Goal: Task Accomplishment & Management: Use online tool/utility

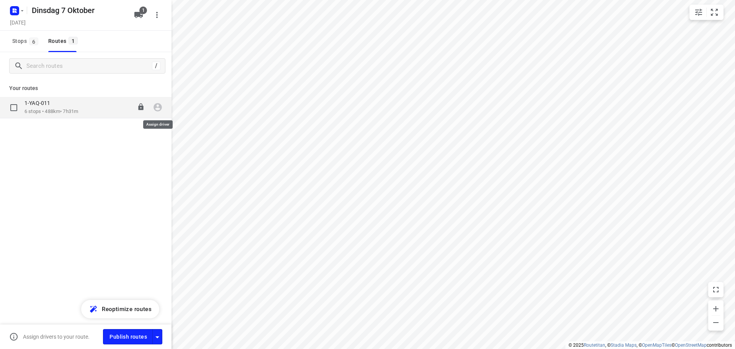
click at [157, 110] on icon "button" at bounding box center [158, 107] width 10 height 10
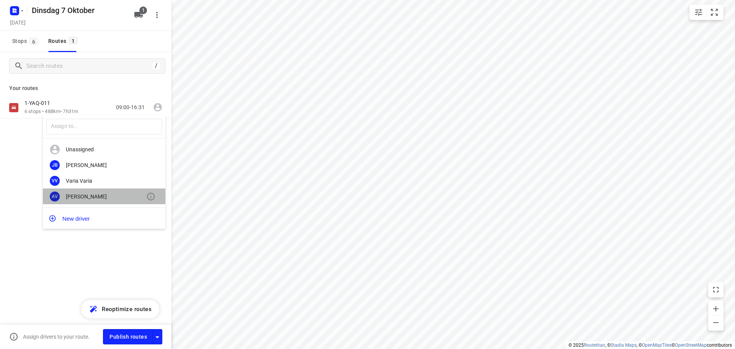
click at [87, 198] on div "[PERSON_NAME]" at bounding box center [106, 196] width 80 height 6
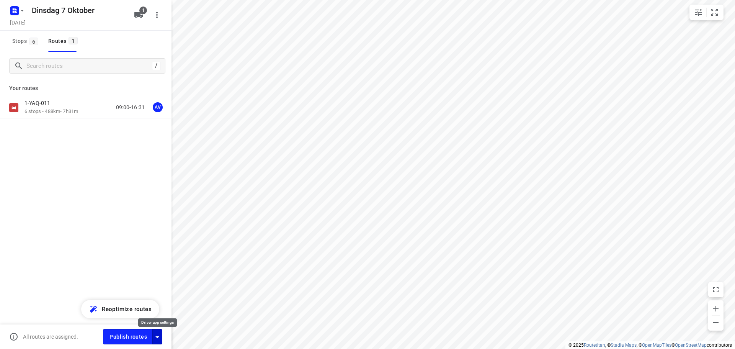
click at [158, 336] on icon "button" at bounding box center [157, 337] width 4 height 2
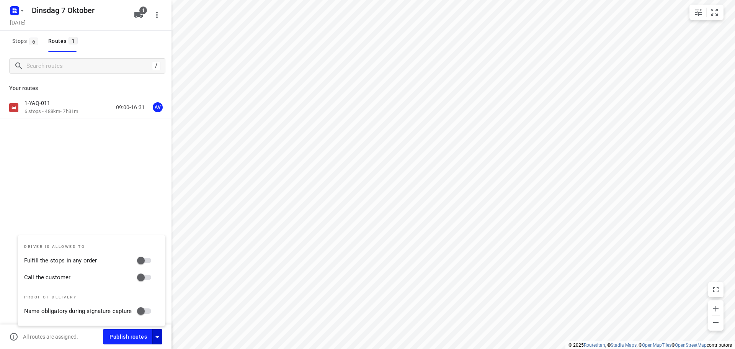
click at [149, 277] on input "Call the customer" at bounding box center [141, 277] width 44 height 15
checkbox input "true"
click at [158, 334] on icon "button" at bounding box center [157, 336] width 9 height 9
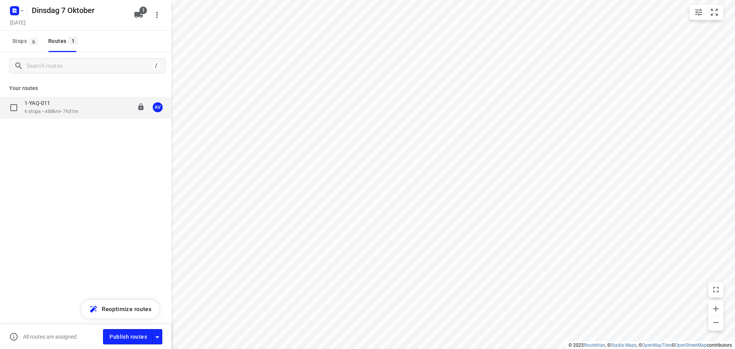
click at [89, 110] on div "1-YAQ-011 6 stops • 488km • 7h31m 09:00-16:31 AV" at bounding box center [97, 107] width 147 height 16
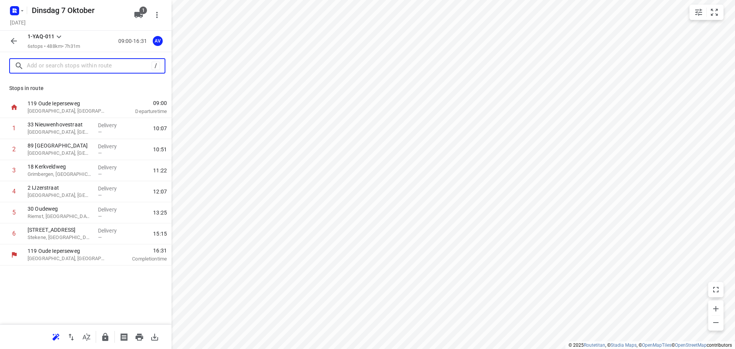
click at [74, 65] on input "text" at bounding box center [89, 66] width 125 height 12
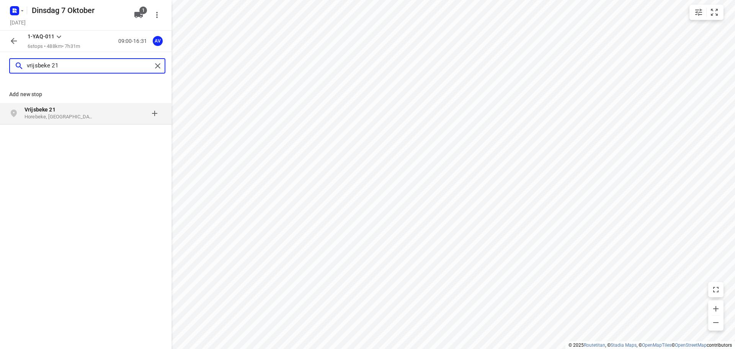
type input "vrijsbeke 21"
click at [83, 116] on p "Horebeke, [GEOGRAPHIC_DATA]" at bounding box center [59, 116] width 70 height 7
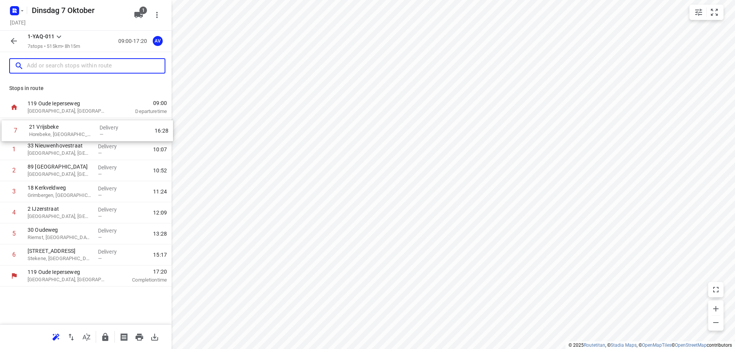
drag, startPoint x: 3, startPoint y: 256, endPoint x: 5, endPoint y: 130, distance: 126.7
click at [5, 130] on div "1 [GEOGRAPHIC_DATA], [GEOGRAPHIC_DATA] Delivery — 10:07 2 [GEOGRAPHIC_DATA], [G…" at bounding box center [85, 191] width 171 height 147
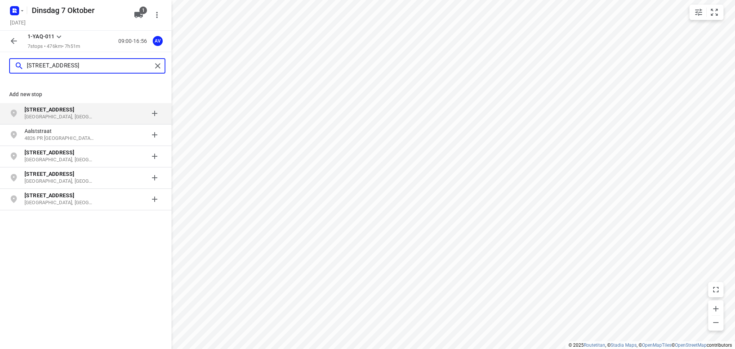
type input "[STREET_ADDRESS]"
click at [75, 114] on p "[GEOGRAPHIC_DATA], [GEOGRAPHIC_DATA]" at bounding box center [59, 116] width 70 height 7
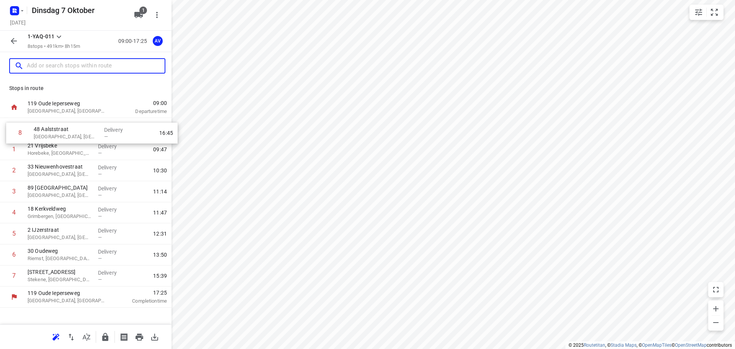
drag, startPoint x: 3, startPoint y: 279, endPoint x: 9, endPoint y: 131, distance: 147.8
click at [9, 131] on div "1 21 Vrijsbeke Horebeke, [GEOGRAPHIC_DATA] Delivery — 09:47 2 33 [STREET_ADDRES…" at bounding box center [85, 202] width 171 height 168
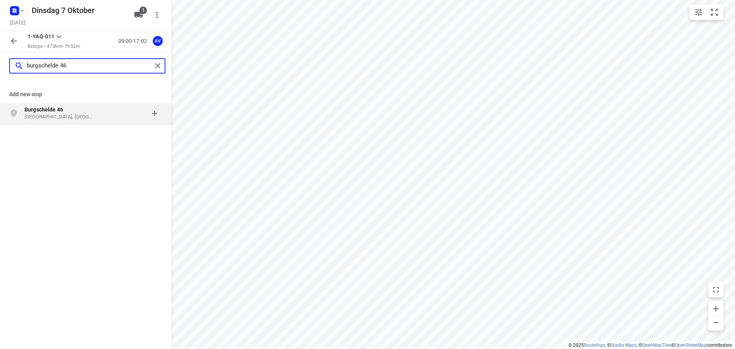
type input "burgschelde 46"
click at [81, 115] on p "[GEOGRAPHIC_DATA], [GEOGRAPHIC_DATA]" at bounding box center [59, 116] width 70 height 7
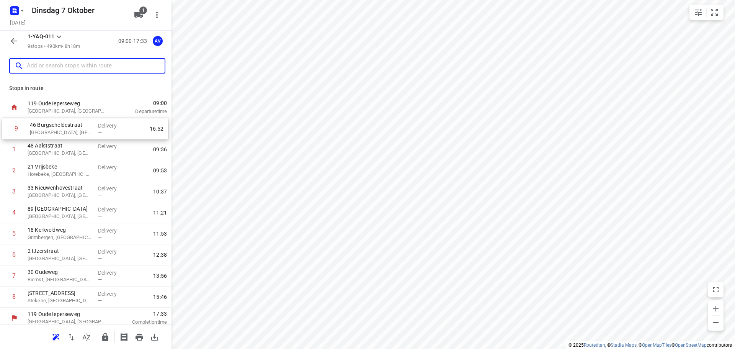
drag, startPoint x: 2, startPoint y: 299, endPoint x: 4, endPoint y: 129, distance: 170.3
click at [4, 129] on div "1 [GEOGRAPHIC_DATA], [GEOGRAPHIC_DATA] Delivery — 09:36 2 21 Vrijsbeke [GEOGRAP…" at bounding box center [85, 212] width 171 height 189
drag, startPoint x: 4, startPoint y: 151, endPoint x: 5, endPoint y: 131, distance: 19.5
click at [5, 131] on div "1 46 Burgscheldestraat [GEOGRAPHIC_DATA], [GEOGRAPHIC_DATA] Delivery — 09:36 [G…" at bounding box center [85, 212] width 171 height 189
drag, startPoint x: 4, startPoint y: 151, endPoint x: 4, endPoint y: 130, distance: 20.7
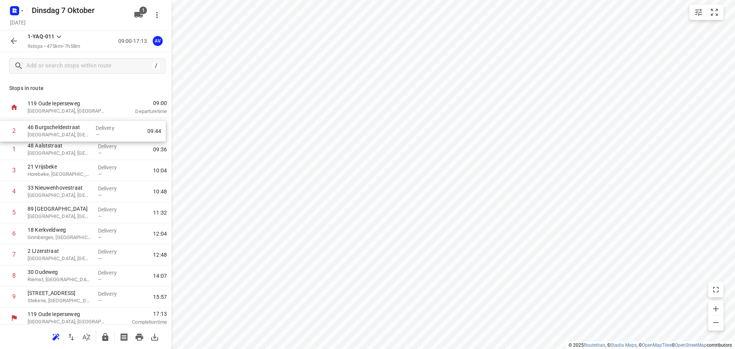
click at [4, 130] on div "1 [GEOGRAPHIC_DATA], [GEOGRAPHIC_DATA] Delivery — 09:36 2 46 Burgscheldestraat …" at bounding box center [85, 212] width 171 height 189
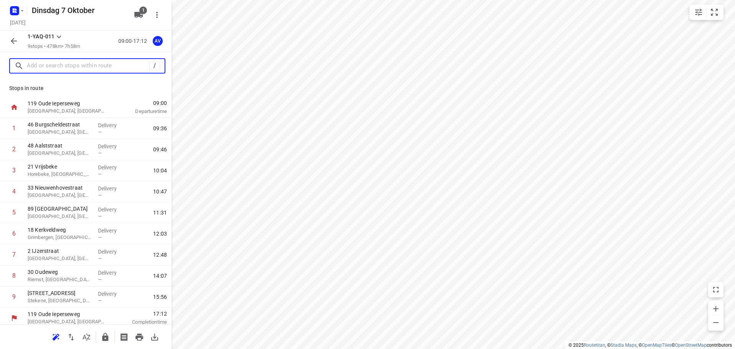
click at [63, 68] on input "text" at bounding box center [88, 66] width 122 height 12
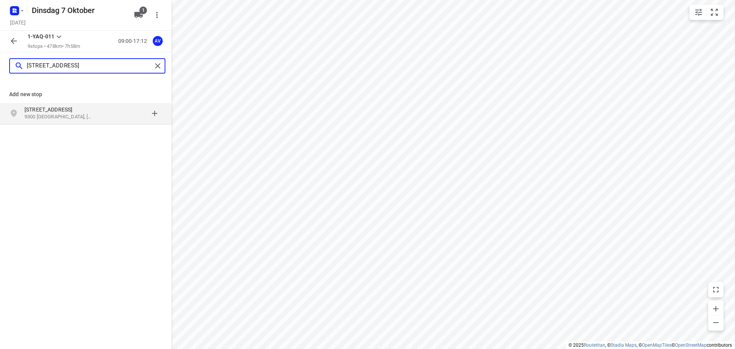
type input "[STREET_ADDRESS]"
click at [90, 113] on p "[STREET_ADDRESS]" at bounding box center [59, 110] width 70 height 8
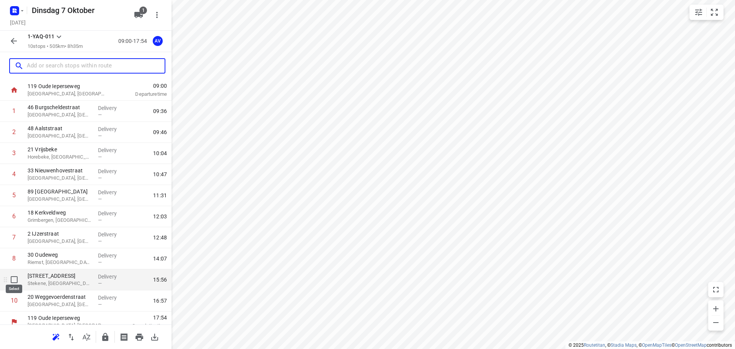
scroll to position [25, 0]
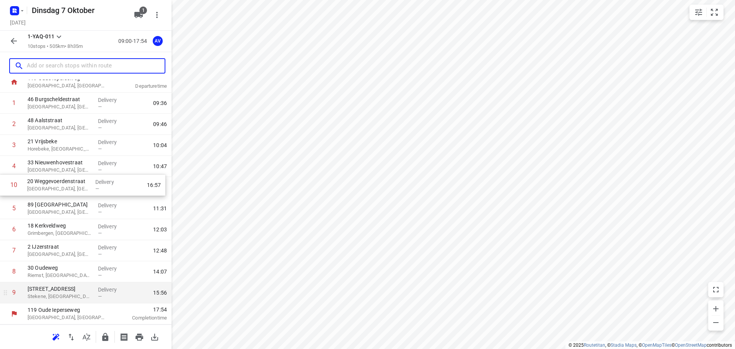
drag, startPoint x: 5, startPoint y: 295, endPoint x: 5, endPoint y: 185, distance: 109.4
click at [5, 185] on div "1 46 Burgscheldestraat [GEOGRAPHIC_DATA], [GEOGRAPHIC_DATA] Delivery — 09:36 [G…" at bounding box center [85, 198] width 171 height 210
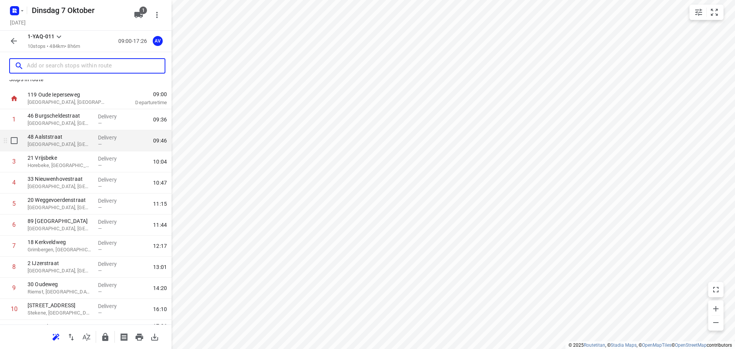
scroll to position [0, 0]
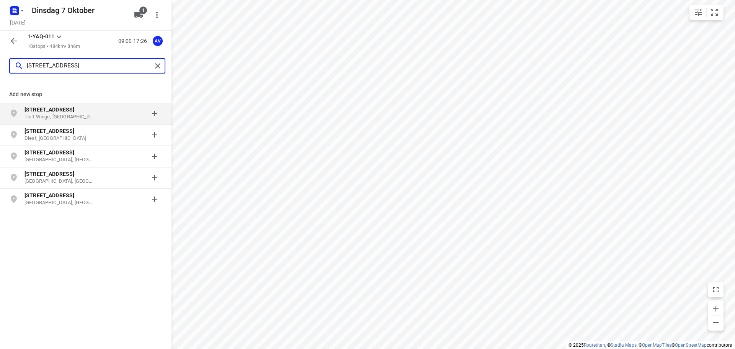
type input "[STREET_ADDRESS]"
click at [90, 114] on p "Tielt-Winge, [GEOGRAPHIC_DATA]" at bounding box center [59, 116] width 70 height 7
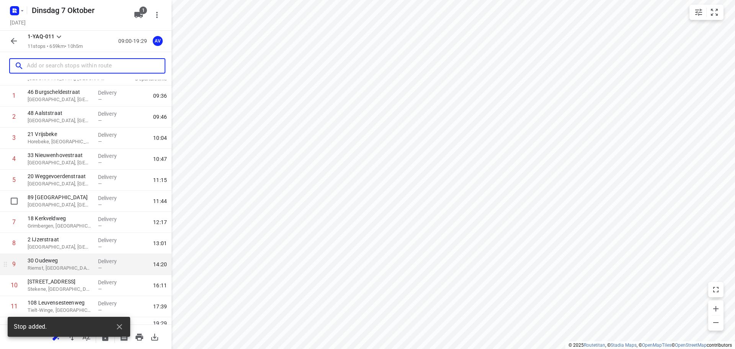
scroll to position [46, 0]
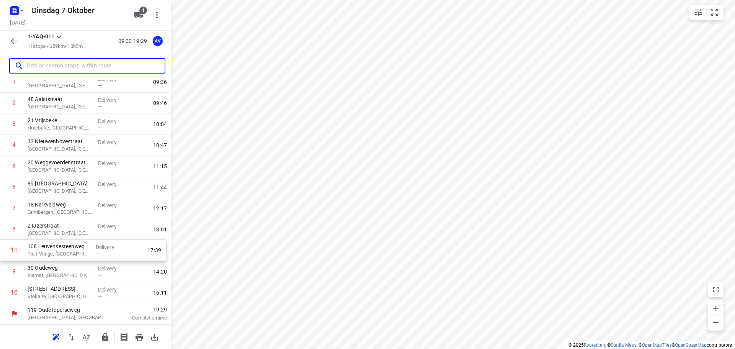
drag, startPoint x: 4, startPoint y: 295, endPoint x: 4, endPoint y: 251, distance: 44.4
click at [4, 251] on div "1 46 Burgscheldestraat [GEOGRAPHIC_DATA], [GEOGRAPHIC_DATA] Delivery — 09:36 [G…" at bounding box center [85, 188] width 171 height 232
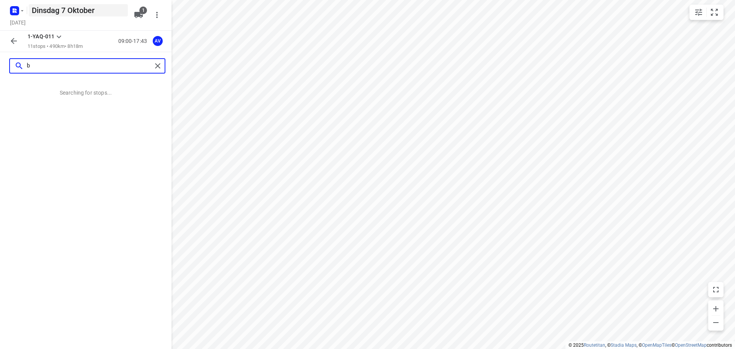
scroll to position [0, 0]
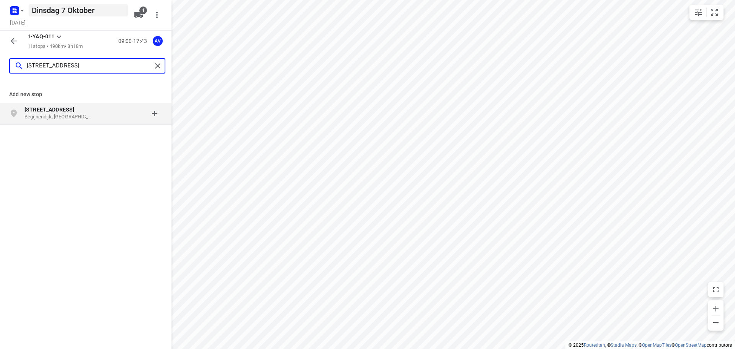
type input "[STREET_ADDRESS]"
click at [82, 114] on p "Begijnendijk, [GEOGRAPHIC_DATA]" at bounding box center [59, 116] width 70 height 7
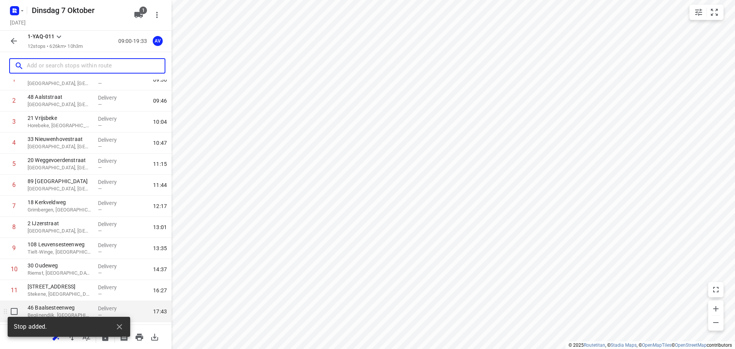
scroll to position [67, 0]
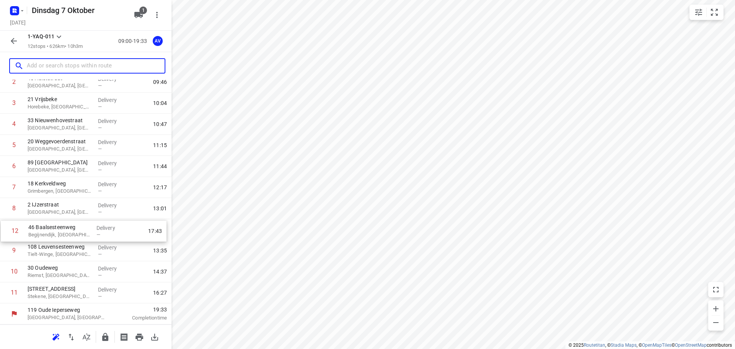
drag, startPoint x: 3, startPoint y: 296, endPoint x: 5, endPoint y: 230, distance: 65.5
click at [5, 230] on div "1 46 Burgscheldestraat [GEOGRAPHIC_DATA], [GEOGRAPHIC_DATA] Delivery — 09:36 [G…" at bounding box center [85, 177] width 171 height 253
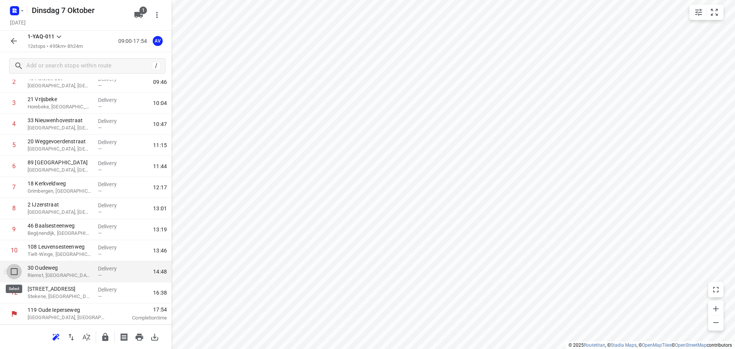
click at [14, 269] on input "checkbox" at bounding box center [14, 271] width 15 height 15
checkbox input "true"
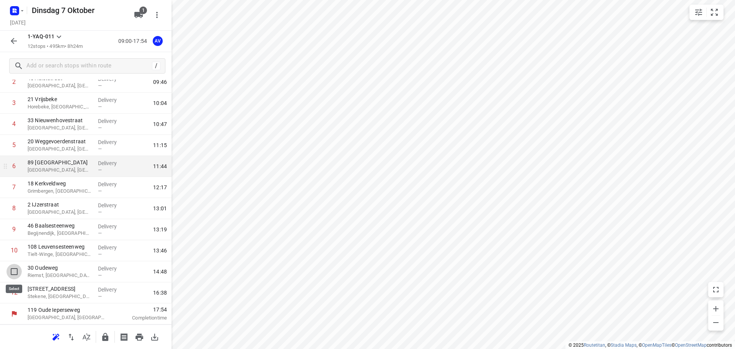
scroll to position [64, 0]
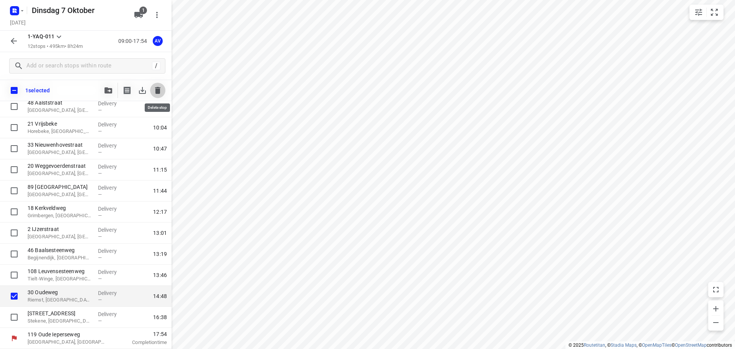
click at [157, 88] on icon "button" at bounding box center [157, 90] width 5 height 7
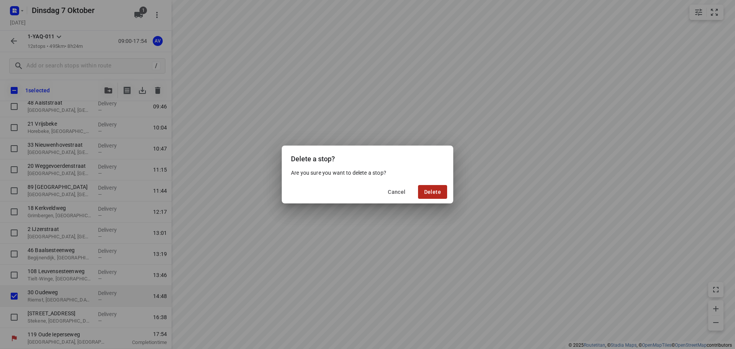
click at [439, 191] on span "Delete" at bounding box center [432, 192] width 17 height 6
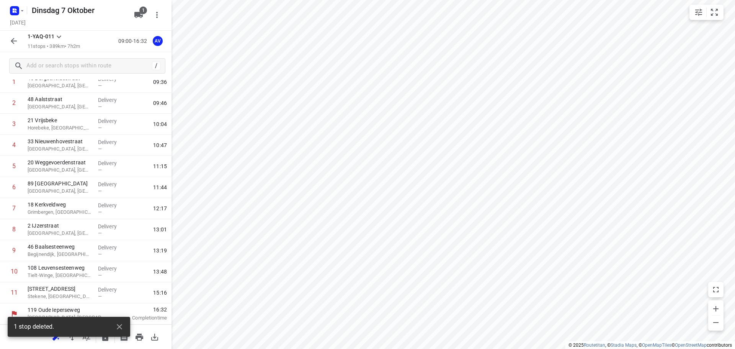
scroll to position [46, 0]
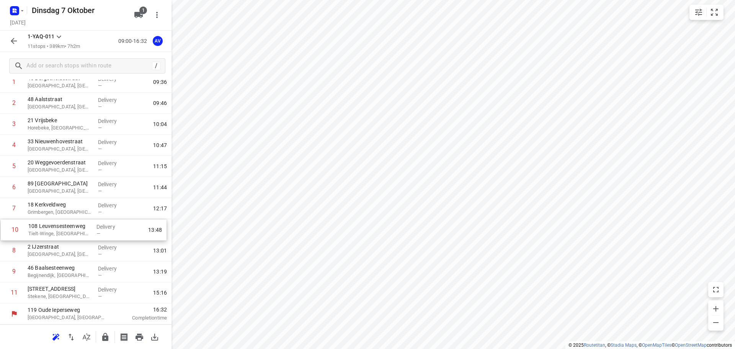
drag, startPoint x: 3, startPoint y: 276, endPoint x: 3, endPoint y: 232, distance: 44.0
click at [3, 232] on div "1 46 Burgscheldestraat [GEOGRAPHIC_DATA], [GEOGRAPHIC_DATA] Delivery — 09:36 [G…" at bounding box center [85, 188] width 171 height 232
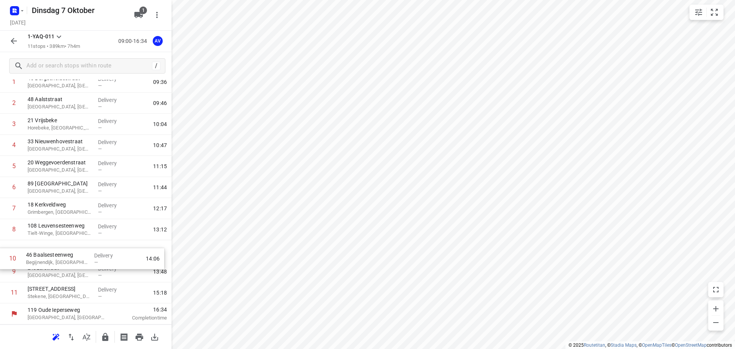
drag, startPoint x: 4, startPoint y: 276, endPoint x: 2, endPoint y: 254, distance: 21.5
click at [2, 254] on div "1 46 Burgscheldestraat [GEOGRAPHIC_DATA], [GEOGRAPHIC_DATA] Delivery — 09:36 [G…" at bounding box center [85, 188] width 171 height 232
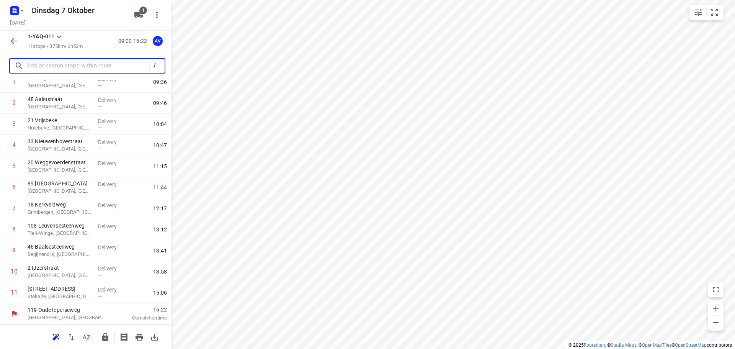
click at [70, 65] on input "text" at bounding box center [88, 66] width 122 height 12
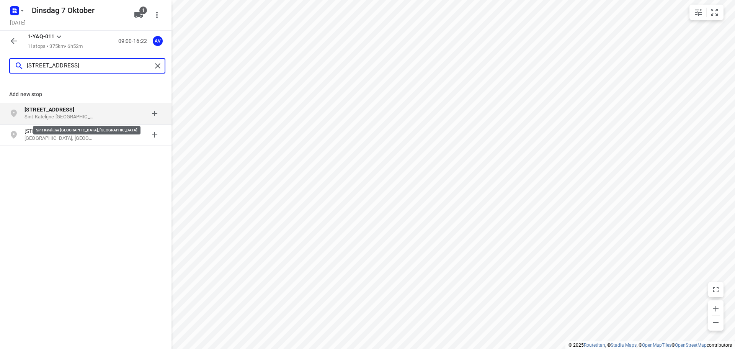
type input "[STREET_ADDRESS]"
click at [91, 116] on p "Sint-Katelijne-[GEOGRAPHIC_DATA], [GEOGRAPHIC_DATA]" at bounding box center [59, 116] width 70 height 7
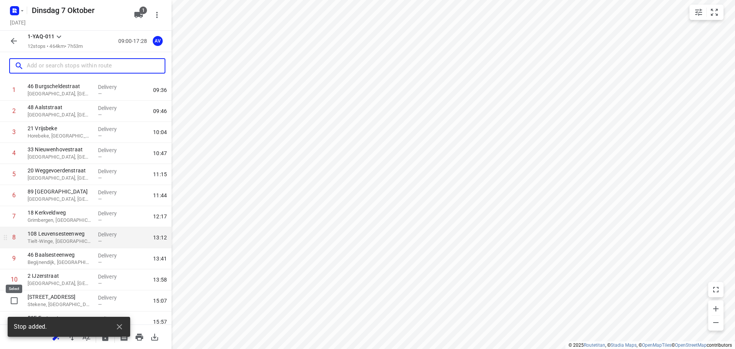
scroll to position [67, 0]
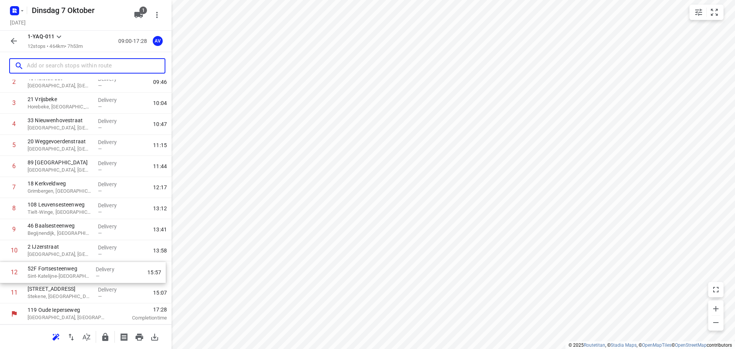
drag, startPoint x: 4, startPoint y: 295, endPoint x: 4, endPoint y: 272, distance: 23.0
click at [4, 272] on div "1 46 Burgscheldestraat [GEOGRAPHIC_DATA], [GEOGRAPHIC_DATA] Delivery — 09:36 [G…" at bounding box center [85, 177] width 171 height 253
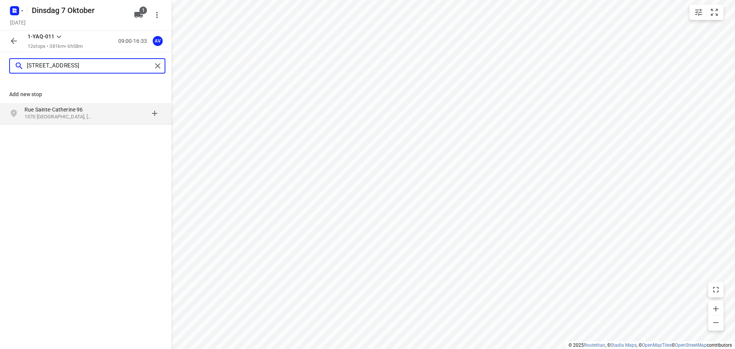
type input "[STREET_ADDRESS]"
click at [85, 111] on p "Rue Sainte-Catherine 96" at bounding box center [59, 110] width 70 height 8
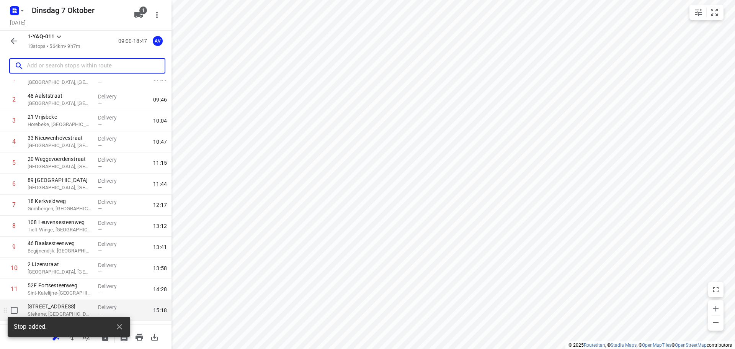
scroll to position [88, 0]
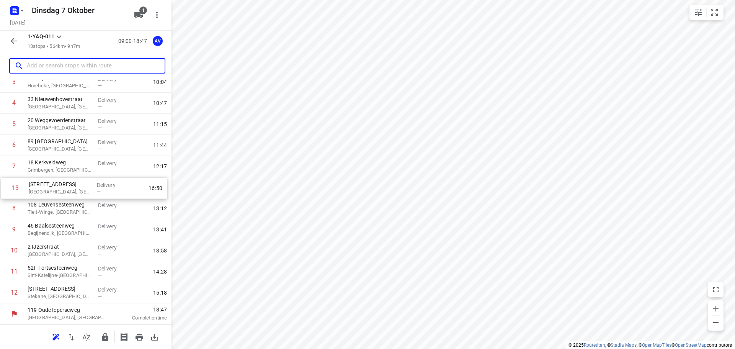
drag, startPoint x: 4, startPoint y: 294, endPoint x: 5, endPoint y: 187, distance: 106.4
click at [5, 187] on div "1 46 Burgscheldestraat [GEOGRAPHIC_DATA], [GEOGRAPHIC_DATA] Delivery — 09:36 [G…" at bounding box center [85, 166] width 171 height 274
click at [55, 65] on input "text" at bounding box center [96, 66] width 138 height 12
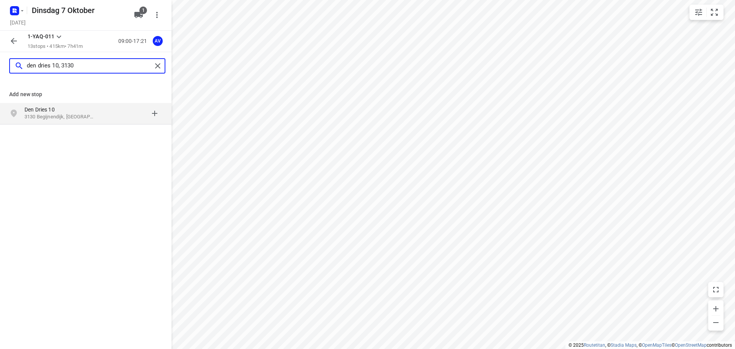
type input "den dries 10, 3130"
click at [77, 114] on p "3130 Begijnendijk, [GEOGRAPHIC_DATA]" at bounding box center [59, 116] width 70 height 7
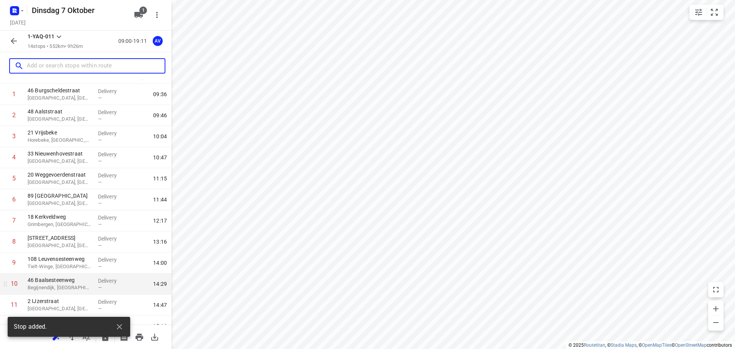
scroll to position [109, 0]
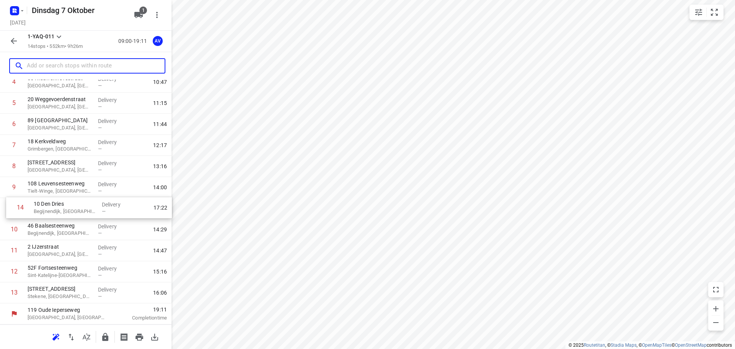
drag, startPoint x: 4, startPoint y: 295, endPoint x: 11, endPoint y: 208, distance: 87.5
click at [11, 208] on div "1 46 Burgscheldestraat [GEOGRAPHIC_DATA], [GEOGRAPHIC_DATA] Delivery — 09:36 [G…" at bounding box center [85, 155] width 171 height 295
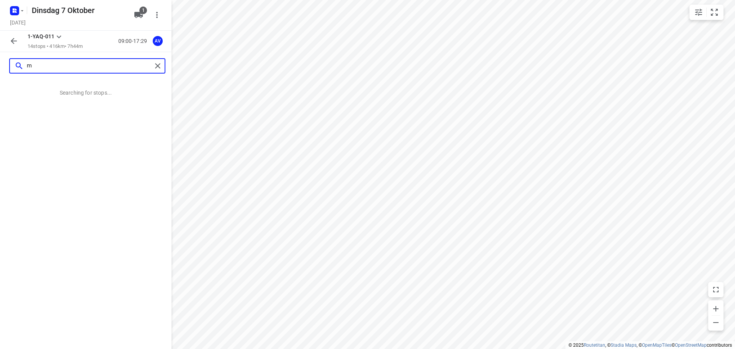
scroll to position [0, 0]
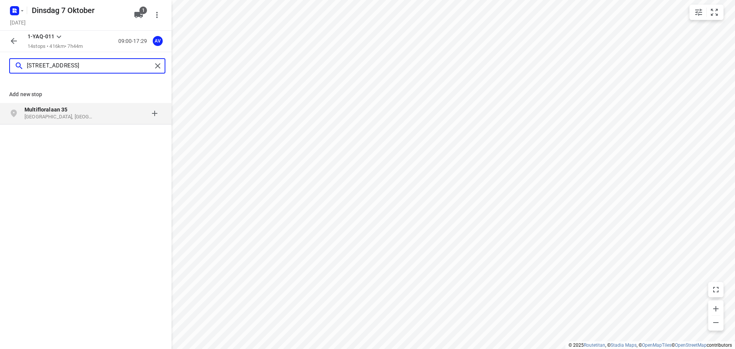
type input "[STREET_ADDRESS]"
click at [70, 114] on p "[GEOGRAPHIC_DATA], [GEOGRAPHIC_DATA]" at bounding box center [59, 116] width 70 height 7
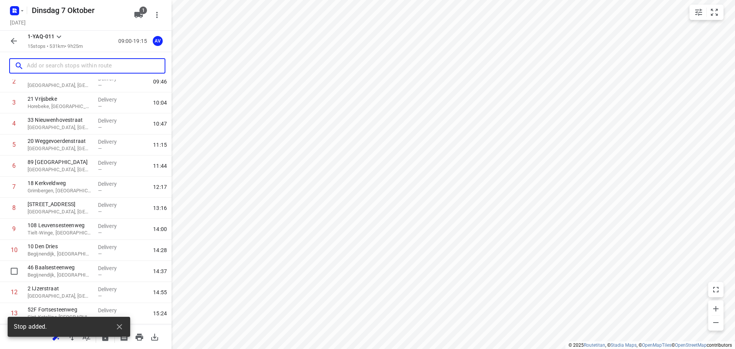
scroll to position [130, 0]
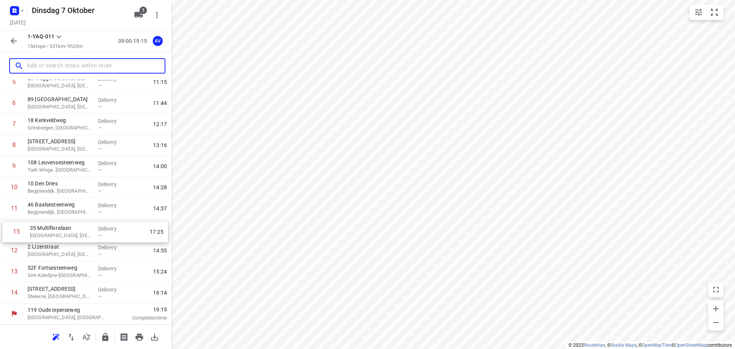
drag, startPoint x: 4, startPoint y: 298, endPoint x: 6, endPoint y: 233, distance: 64.3
click at [6, 235] on div "1 46 Burgscheldestraat [GEOGRAPHIC_DATA], [GEOGRAPHIC_DATA] Delivery — 09:36 [G…" at bounding box center [85, 145] width 171 height 316
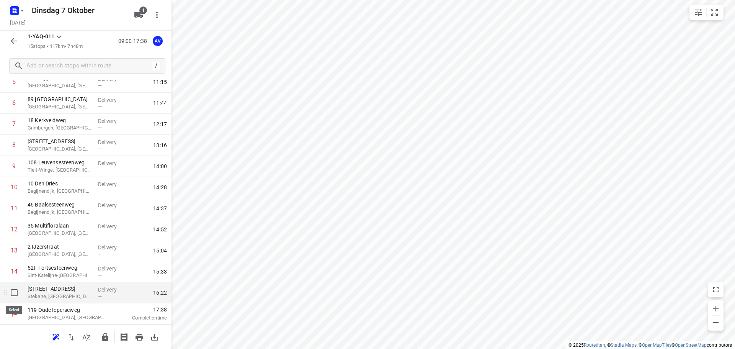
click at [14, 290] on input "checkbox" at bounding box center [14, 292] width 15 height 15
checkbox input "true"
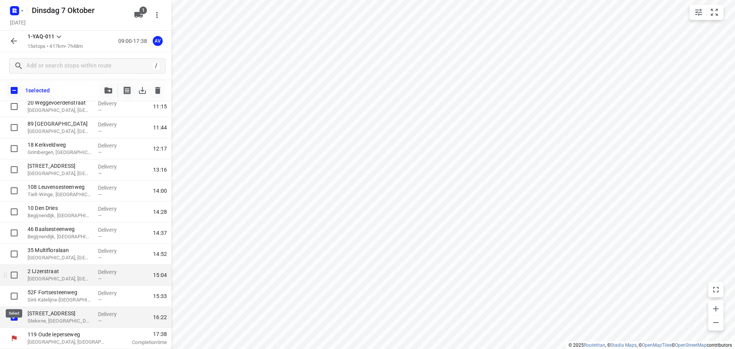
scroll to position [127, 0]
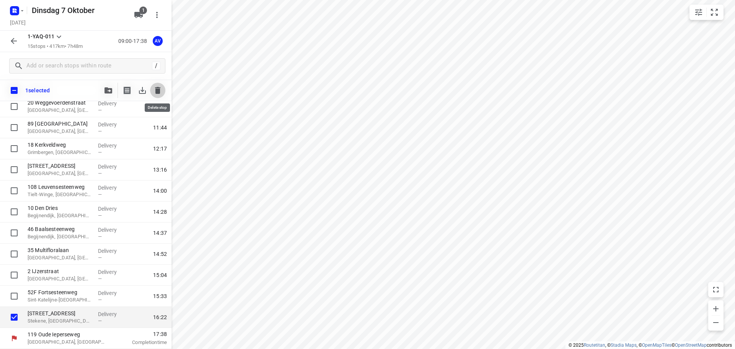
click at [160, 86] on icon "button" at bounding box center [157, 90] width 9 height 9
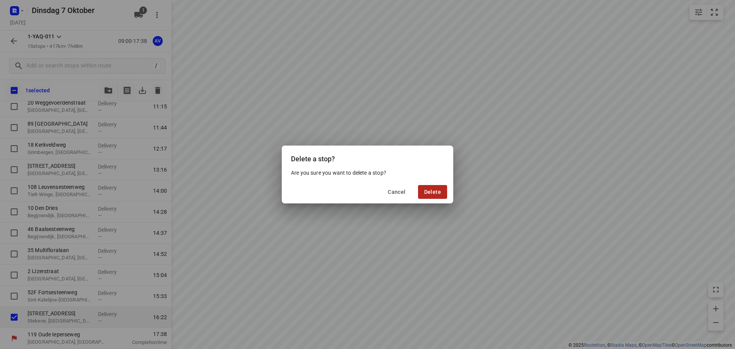
click at [432, 192] on span "Delete" at bounding box center [432, 192] width 17 height 6
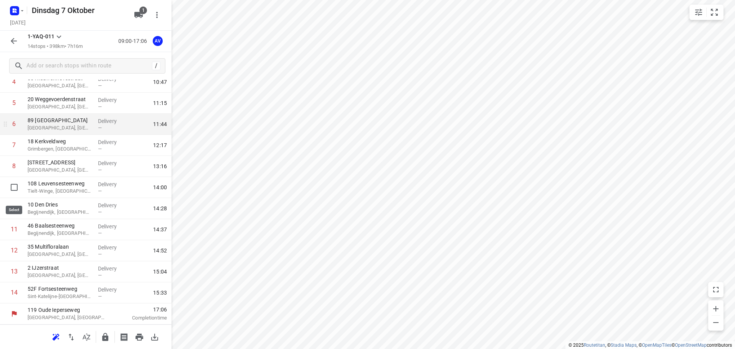
scroll to position [33, 0]
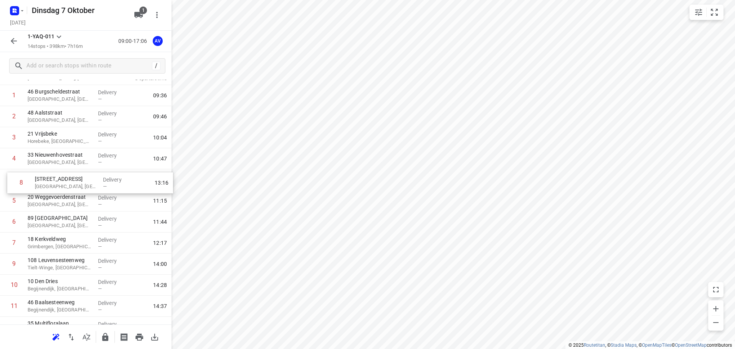
drag, startPoint x: 3, startPoint y: 247, endPoint x: 8, endPoint y: 185, distance: 62.5
click at [8, 185] on div "1 46 Burgscheldestraat [GEOGRAPHIC_DATA], [GEOGRAPHIC_DATA] Delivery — 09:36 [G…" at bounding box center [85, 232] width 171 height 295
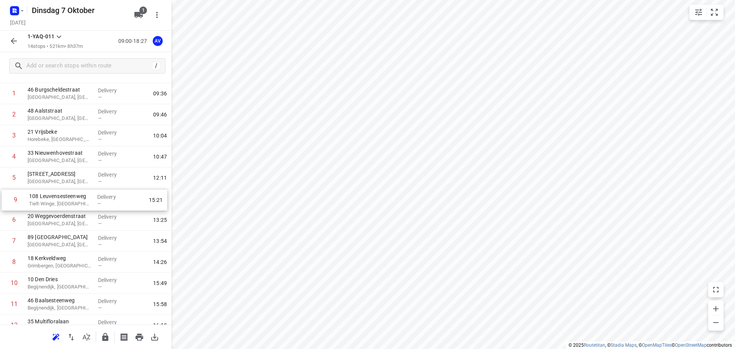
drag, startPoint x: 2, startPoint y: 266, endPoint x: 3, endPoint y: 199, distance: 67.4
click at [3, 199] on div "1 46 Burgscheldestraat [GEOGRAPHIC_DATA], [GEOGRAPHIC_DATA] Delivery — 09:36 [G…" at bounding box center [85, 230] width 171 height 295
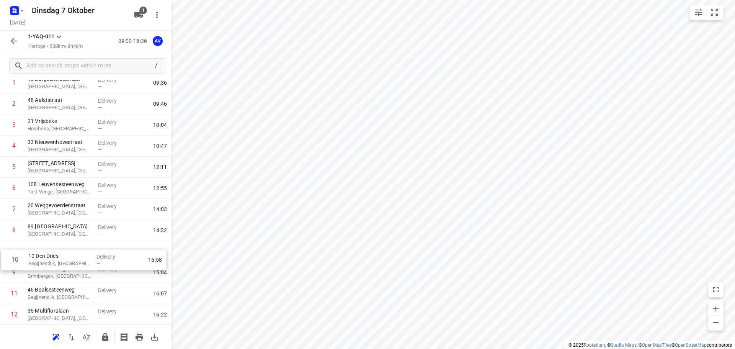
scroll to position [46, 0]
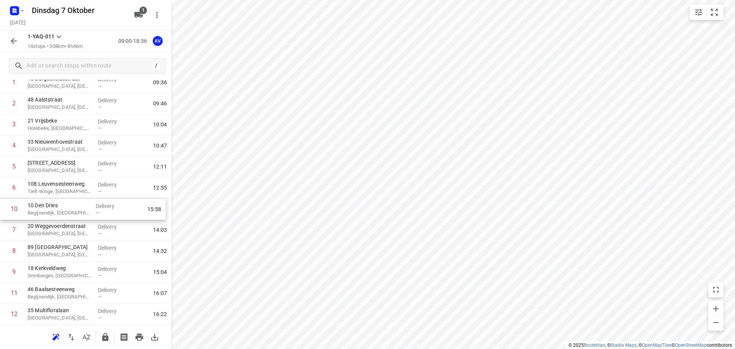
drag, startPoint x: 3, startPoint y: 284, endPoint x: 3, endPoint y: 209, distance: 75.8
click at [3, 209] on div "1 46 Burgscheldestraat [GEOGRAPHIC_DATA], [GEOGRAPHIC_DATA] Delivery — 09:36 [G…" at bounding box center [85, 219] width 171 height 295
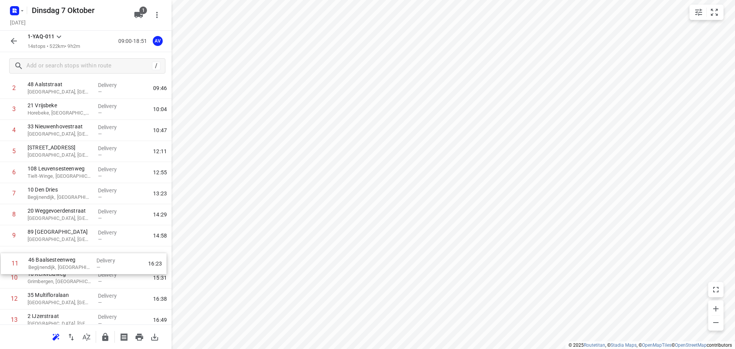
scroll to position [61, 0]
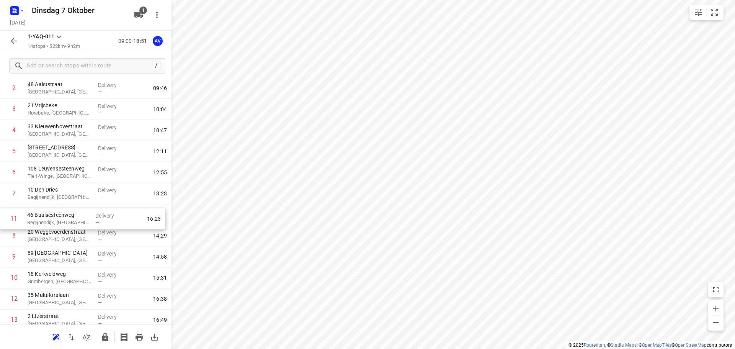
drag, startPoint x: 4, startPoint y: 295, endPoint x: 3, endPoint y: 219, distance: 76.2
click at [3, 219] on div "1 46 Burgscheldestraat [GEOGRAPHIC_DATA], [GEOGRAPHIC_DATA] Delivery — 09:36 2 …" at bounding box center [85, 204] width 171 height 295
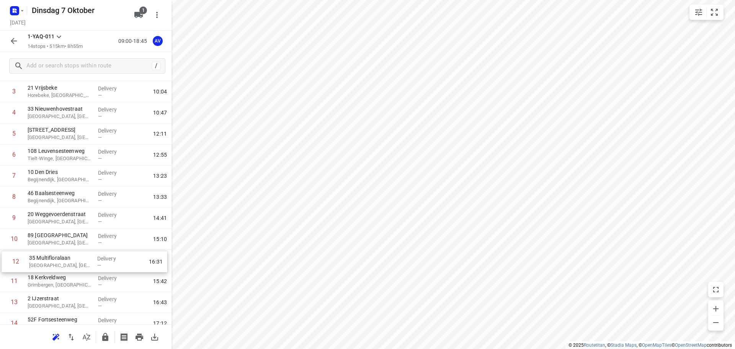
scroll to position [81, 0]
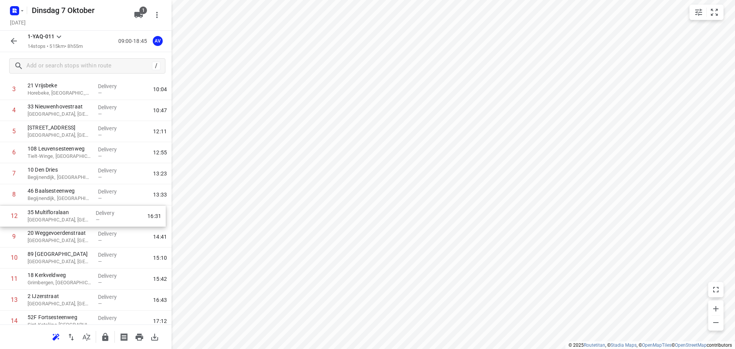
drag, startPoint x: 3, startPoint y: 301, endPoint x: 4, endPoint y: 217, distance: 84.2
click at [3, 217] on div "1 46 Burgscheldestraat [GEOGRAPHIC_DATA], [GEOGRAPHIC_DATA] Delivery — 09:36 2 …" at bounding box center [85, 184] width 171 height 295
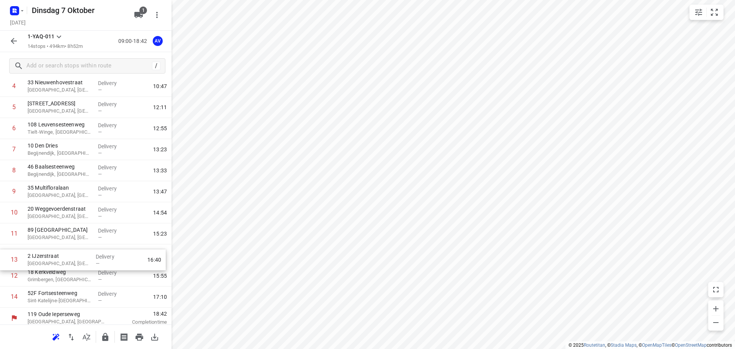
scroll to position [106, 0]
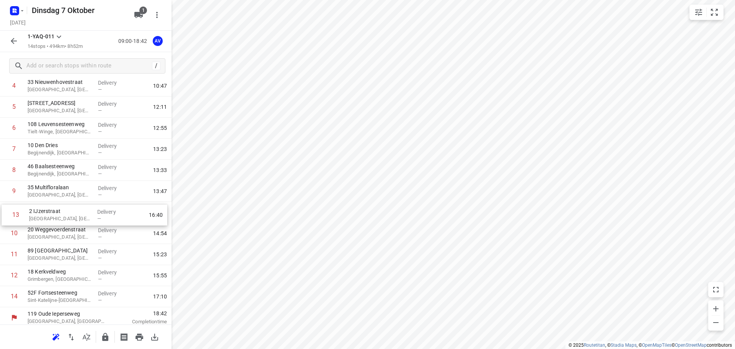
drag, startPoint x: 4, startPoint y: 304, endPoint x: 5, endPoint y: 215, distance: 88.8
click at [5, 215] on div "1 46 Burgscheldestraat [GEOGRAPHIC_DATA], [GEOGRAPHIC_DATA] Delivery — 09:36 2 …" at bounding box center [85, 159] width 171 height 295
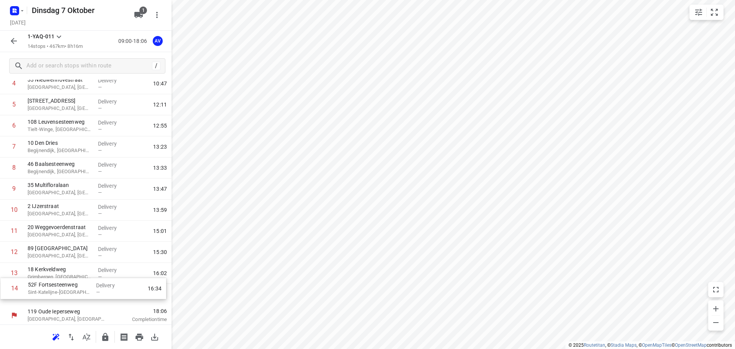
scroll to position [109, 0]
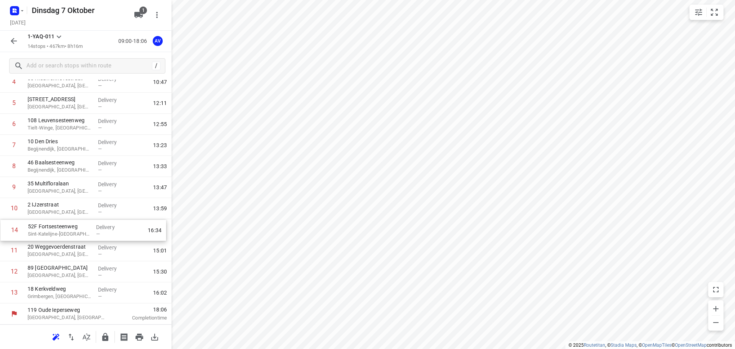
drag, startPoint x: 4, startPoint y: 298, endPoint x: 4, endPoint y: 230, distance: 68.1
click at [4, 230] on div "1 46 Burgscheldestraat [GEOGRAPHIC_DATA], [GEOGRAPHIC_DATA] Delivery — 09:36 2 …" at bounding box center [85, 155] width 171 height 295
drag, startPoint x: 4, startPoint y: 294, endPoint x: 4, endPoint y: 253, distance: 40.9
click at [4, 253] on div "1 46 Burgscheldestraat [GEOGRAPHIC_DATA], [GEOGRAPHIC_DATA] Delivery — 09:36 2 …" at bounding box center [85, 155] width 171 height 295
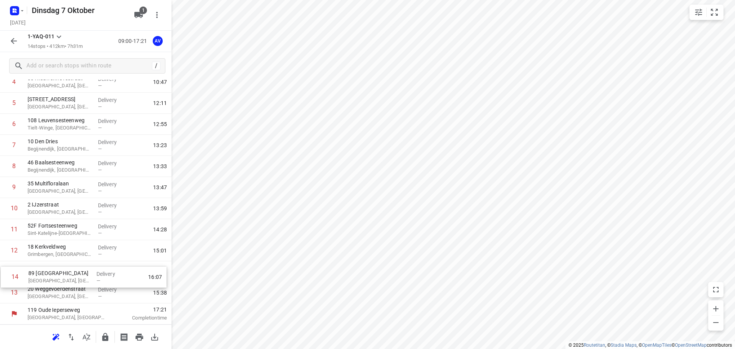
drag, startPoint x: 3, startPoint y: 295, endPoint x: 4, endPoint y: 276, distance: 19.2
click at [4, 276] on div "1 46 Burgscheldestraat [GEOGRAPHIC_DATA], [GEOGRAPHIC_DATA] Delivery — 09:36 2 …" at bounding box center [85, 155] width 171 height 295
click at [71, 338] on icon "button" at bounding box center [71, 336] width 9 height 9
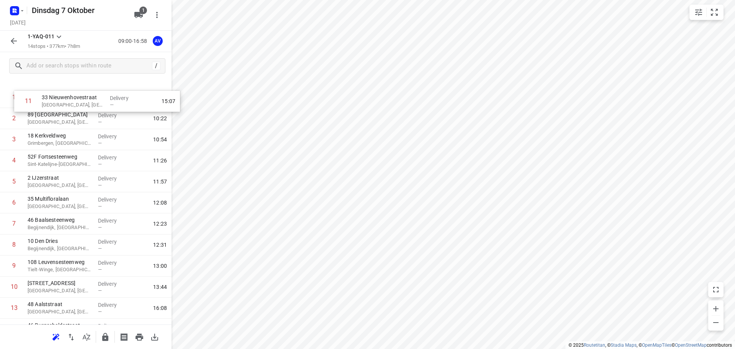
scroll to position [0, 0]
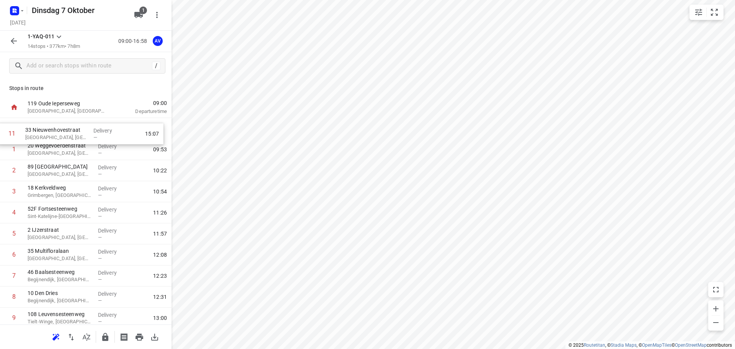
drag, startPoint x: 4, startPoint y: 230, endPoint x: 3, endPoint y: 131, distance: 99.5
click at [2, 131] on div "1 20 Weggevoerdenstraat [GEOGRAPHIC_DATA], [GEOGRAPHIC_DATA] Delivery — 09:53 2…" at bounding box center [85, 265] width 171 height 295
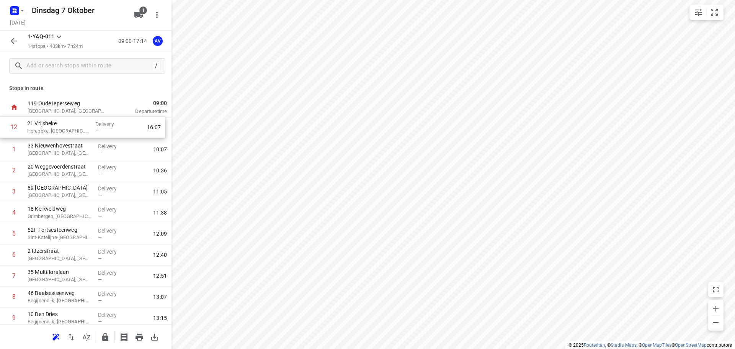
drag, startPoint x: 4, startPoint y: 253, endPoint x: 4, endPoint y: 127, distance: 125.1
click at [4, 127] on div "1 [GEOGRAPHIC_DATA], [GEOGRAPHIC_DATA] Delivery — 10:07 2 20 Weggevoerdenstraat…" at bounding box center [85, 265] width 171 height 295
drag, startPoint x: 3, startPoint y: 273, endPoint x: 5, endPoint y: 129, distance: 143.9
click at [4, 129] on div "1 21 Vrijsbeke [GEOGRAPHIC_DATA], [GEOGRAPHIC_DATA] Delivery — 09:47 2 33 [STRE…" at bounding box center [85, 265] width 171 height 295
drag, startPoint x: 4, startPoint y: 293, endPoint x: 24, endPoint y: 132, distance: 162.3
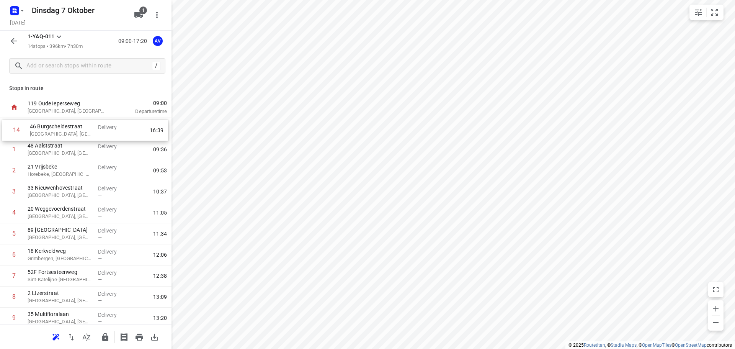
click at [7, 126] on div "1 [GEOGRAPHIC_DATA], [GEOGRAPHIC_DATA] Delivery — 09:36 2 21 Vrijsbeke [GEOGRAP…" at bounding box center [85, 265] width 171 height 295
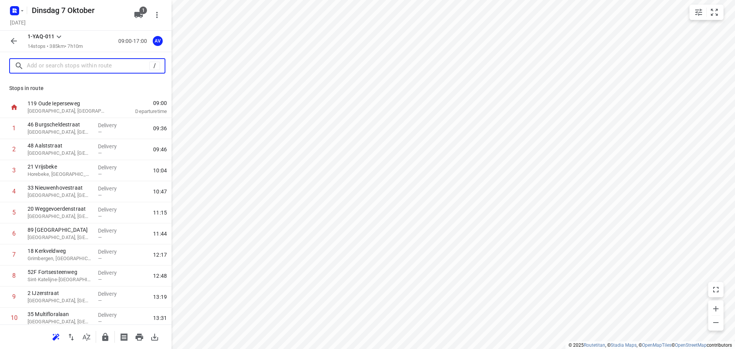
click at [66, 65] on input "text" at bounding box center [88, 66] width 122 height 12
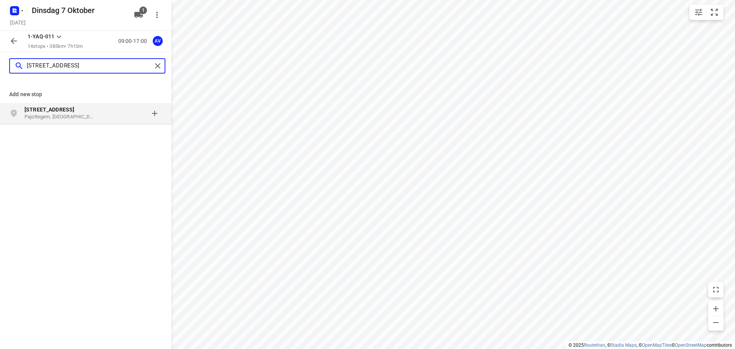
type input "[STREET_ADDRESS]"
click at [83, 116] on p "Pajottegem, [GEOGRAPHIC_DATA]" at bounding box center [59, 116] width 70 height 7
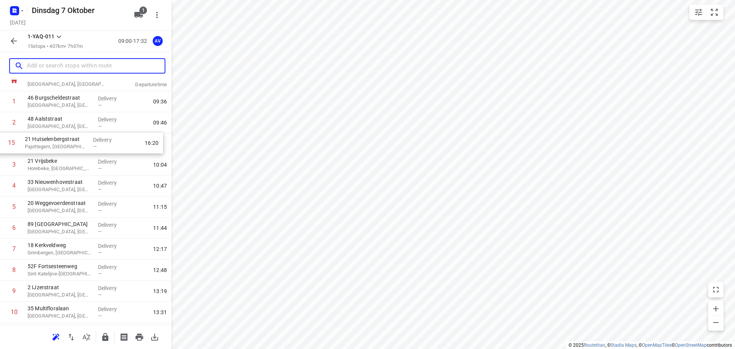
scroll to position [25, 0]
drag, startPoint x: 3, startPoint y: 295, endPoint x: 4, endPoint y: 188, distance: 107.5
click at [4, 188] on div "1 46 Burgscheldestraat [GEOGRAPHIC_DATA], [GEOGRAPHIC_DATA] Delivery — 09:36 [G…" at bounding box center [85, 251] width 171 height 316
click at [70, 62] on input "text" at bounding box center [88, 66] width 122 height 12
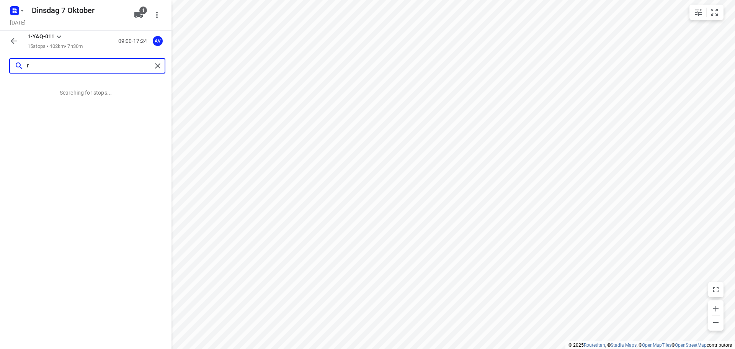
scroll to position [0, 0]
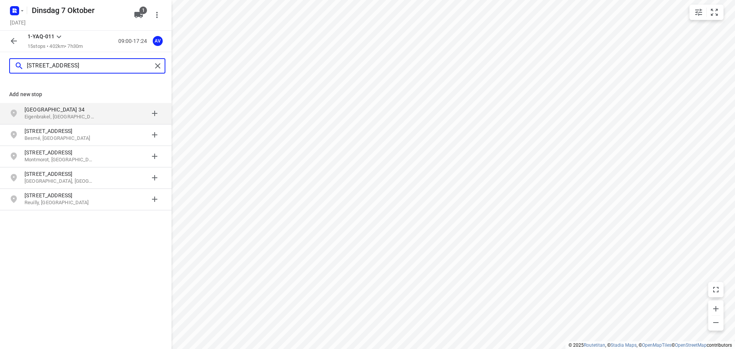
type input "[STREET_ADDRESS]"
click at [102, 114] on div "[STREET_ADDRESS]" at bounding box center [63, 113] width 78 height 15
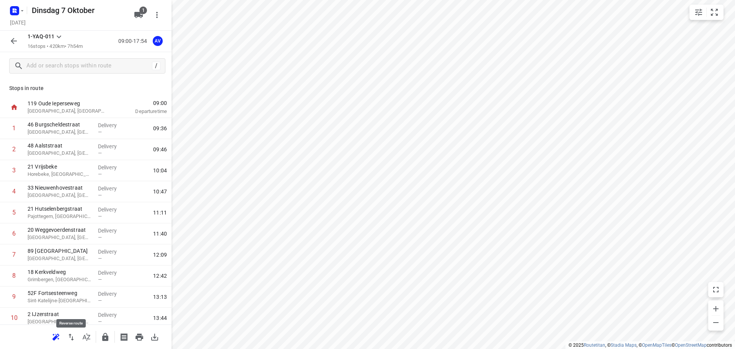
click at [72, 338] on icon "button" at bounding box center [71, 336] width 9 height 9
drag, startPoint x: 4, startPoint y: 210, endPoint x: 5, endPoint y: 132, distance: 78.5
click at [5, 132] on div "1 [STREET_ADDRESS] Delivery — 10:23 2 [STREET_ADDRESS][PERSON_NAME] Delivery — …" at bounding box center [85, 286] width 171 height 337
drag, startPoint x: 6, startPoint y: 231, endPoint x: 10, endPoint y: 127, distance: 104.2
click at [10, 127] on div "1 21 Hutselenbergstraat Pajottegem, [GEOGRAPHIC_DATA] Delivery — 10:08 2 [GEOGR…" at bounding box center [85, 286] width 171 height 337
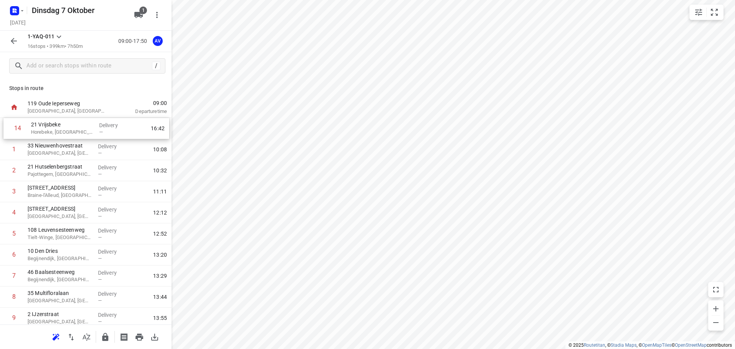
drag, startPoint x: 4, startPoint y: 251, endPoint x: 8, endPoint y: 126, distance: 124.8
click at [8, 126] on div "1 33 Nieuwenhovestraat Geraardsbergen, [GEOGRAPHIC_DATA] Delivery — 10:08 2 21 …" at bounding box center [85, 286] width 171 height 337
drag, startPoint x: 5, startPoint y: 272, endPoint x: 33, endPoint y: 136, distance: 138.5
click at [8, 129] on div "1 21 Vrijsbeke Horebeke, [GEOGRAPHIC_DATA] Delivery — 09:47 2 33 [STREET_ADDRES…" at bounding box center [85, 286] width 171 height 337
drag, startPoint x: 4, startPoint y: 293, endPoint x: 6, endPoint y: 129, distance: 163.8
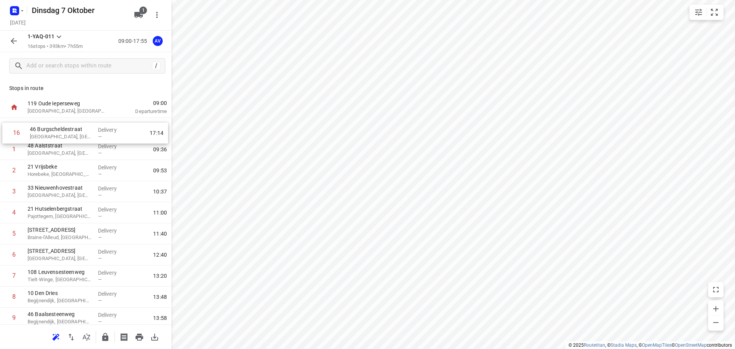
click at [6, 129] on div "[GEOGRAPHIC_DATA], [GEOGRAPHIC_DATA] Delivery — 09:36 2 21 Vrijsbeke [GEOGRAPHI…" at bounding box center [85, 286] width 171 height 337
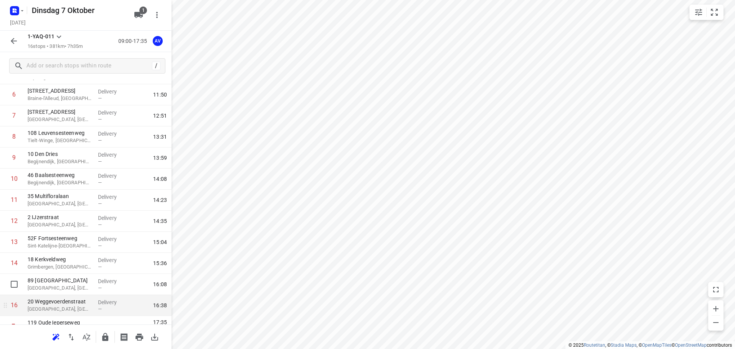
scroll to position [152, 0]
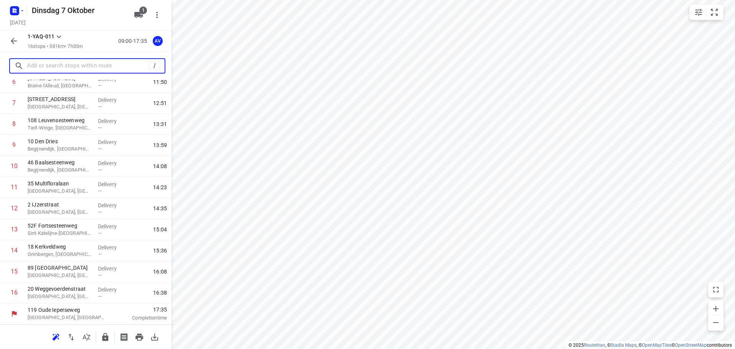
click at [76, 65] on input "text" at bounding box center [88, 66] width 122 height 12
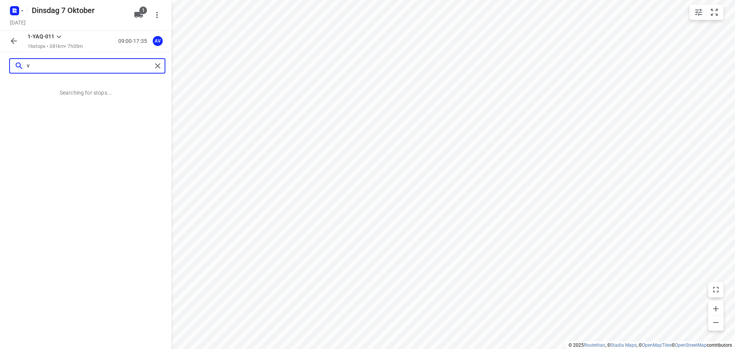
scroll to position [0, 0]
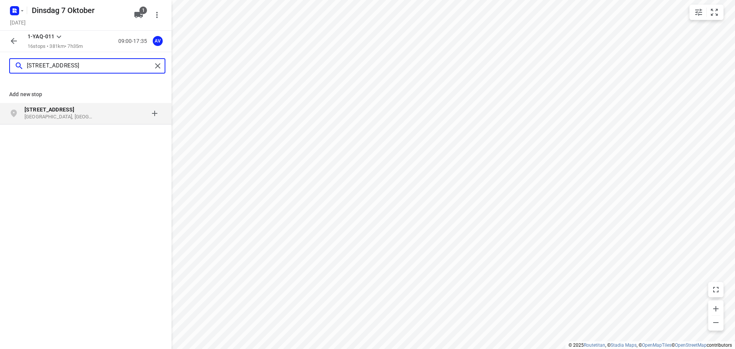
type input "[STREET_ADDRESS]"
click at [90, 114] on p "[GEOGRAPHIC_DATA], [GEOGRAPHIC_DATA]" at bounding box center [59, 116] width 70 height 7
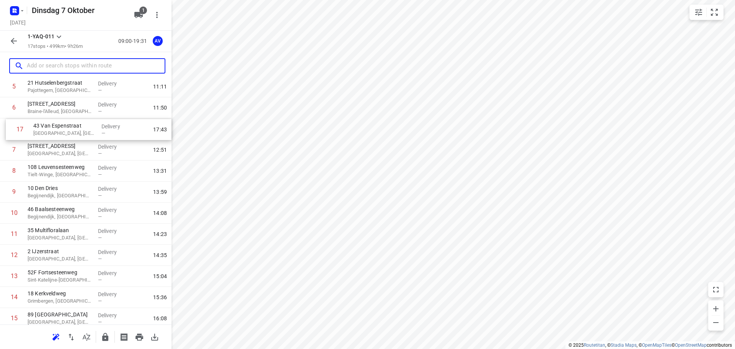
scroll to position [125, 0]
drag, startPoint x: 5, startPoint y: 293, endPoint x: 9, endPoint y: 170, distance: 123.7
click at [9, 170] on div "1 [GEOGRAPHIC_DATA], [GEOGRAPHIC_DATA] Delivery — 09:36 [GEOGRAPHIC_DATA], [GEO…" at bounding box center [85, 172] width 171 height 358
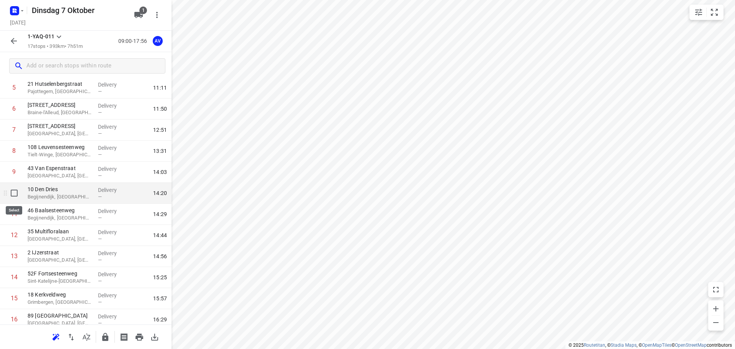
click at [14, 195] on input "checkbox" at bounding box center [14, 192] width 15 height 15
checkbox input "true"
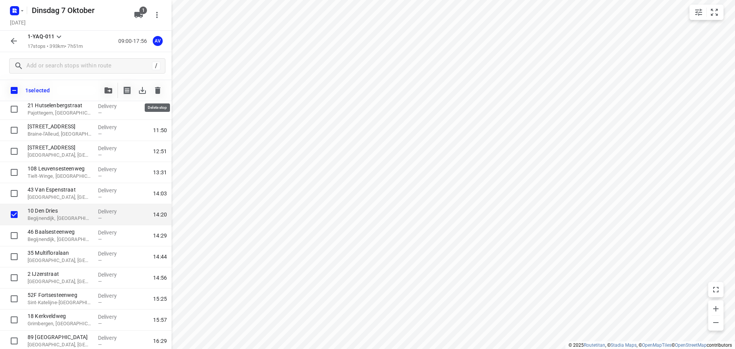
click at [159, 88] on icon "button" at bounding box center [157, 90] width 9 height 9
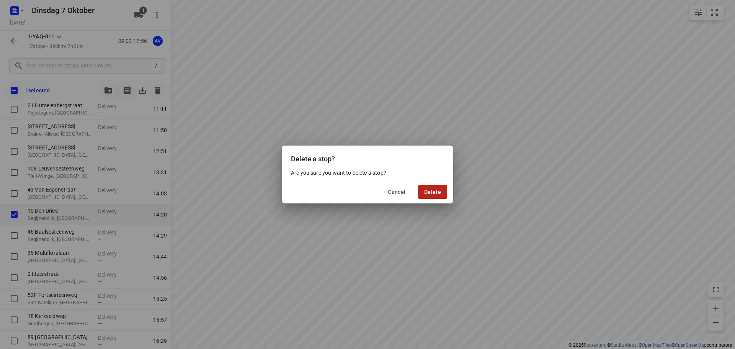
click at [439, 191] on span "Delete" at bounding box center [432, 192] width 17 height 6
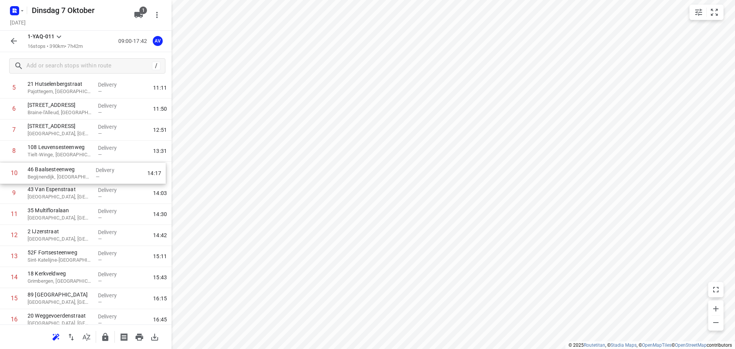
drag, startPoint x: 4, startPoint y: 196, endPoint x: 4, endPoint y: 174, distance: 22.2
click at [4, 174] on div "1 [GEOGRAPHIC_DATA], [GEOGRAPHIC_DATA] Delivery — 09:36 [GEOGRAPHIC_DATA], [GEO…" at bounding box center [85, 161] width 171 height 337
drag, startPoint x: 4, startPoint y: 215, endPoint x: 5, endPoint y: 193, distance: 21.9
click at [4, 193] on div "1 [GEOGRAPHIC_DATA], [GEOGRAPHIC_DATA] Delivery — 09:36 [GEOGRAPHIC_DATA], [GEO…" at bounding box center [85, 161] width 171 height 337
